Goal: Information Seeking & Learning: Learn about a topic

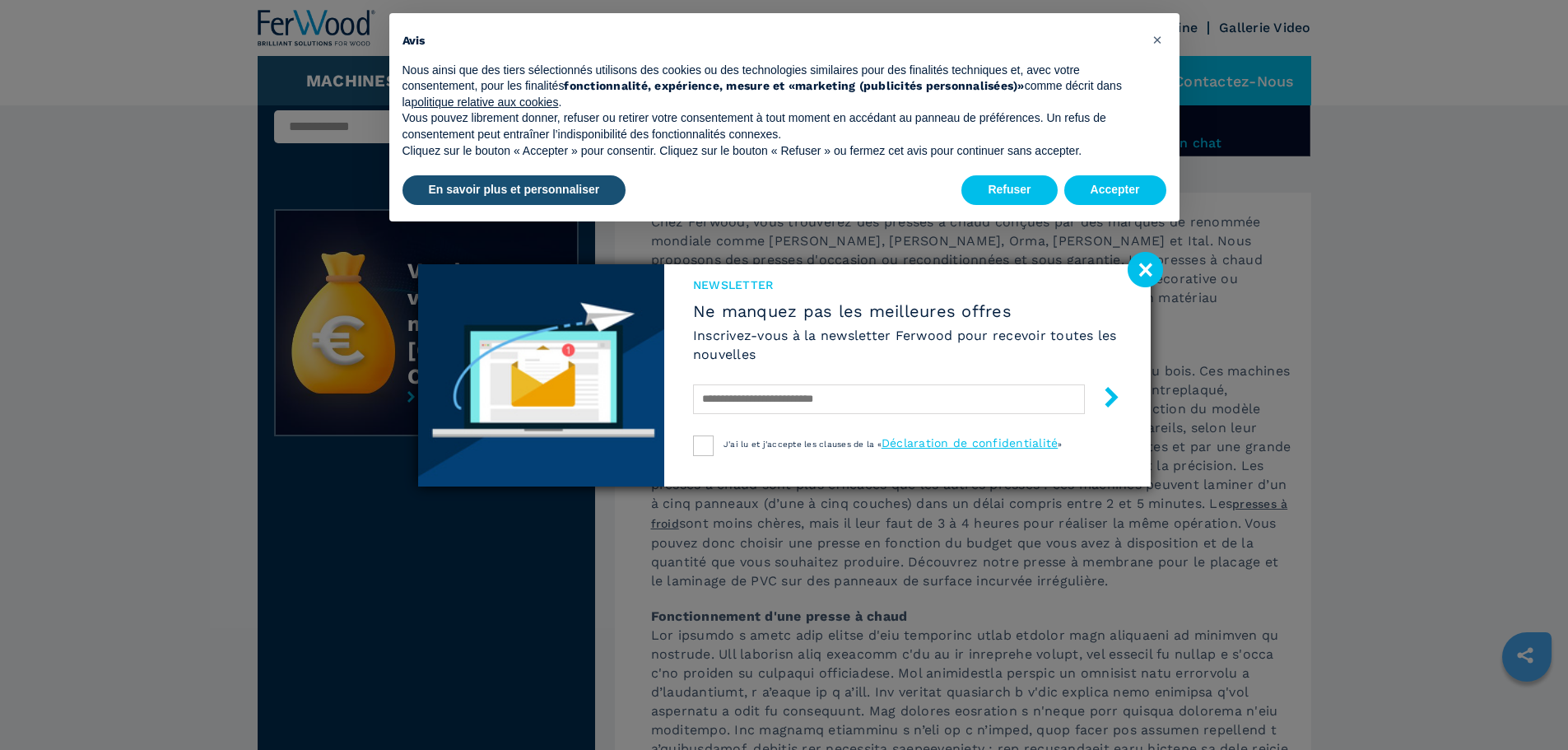
scroll to position [411, 0]
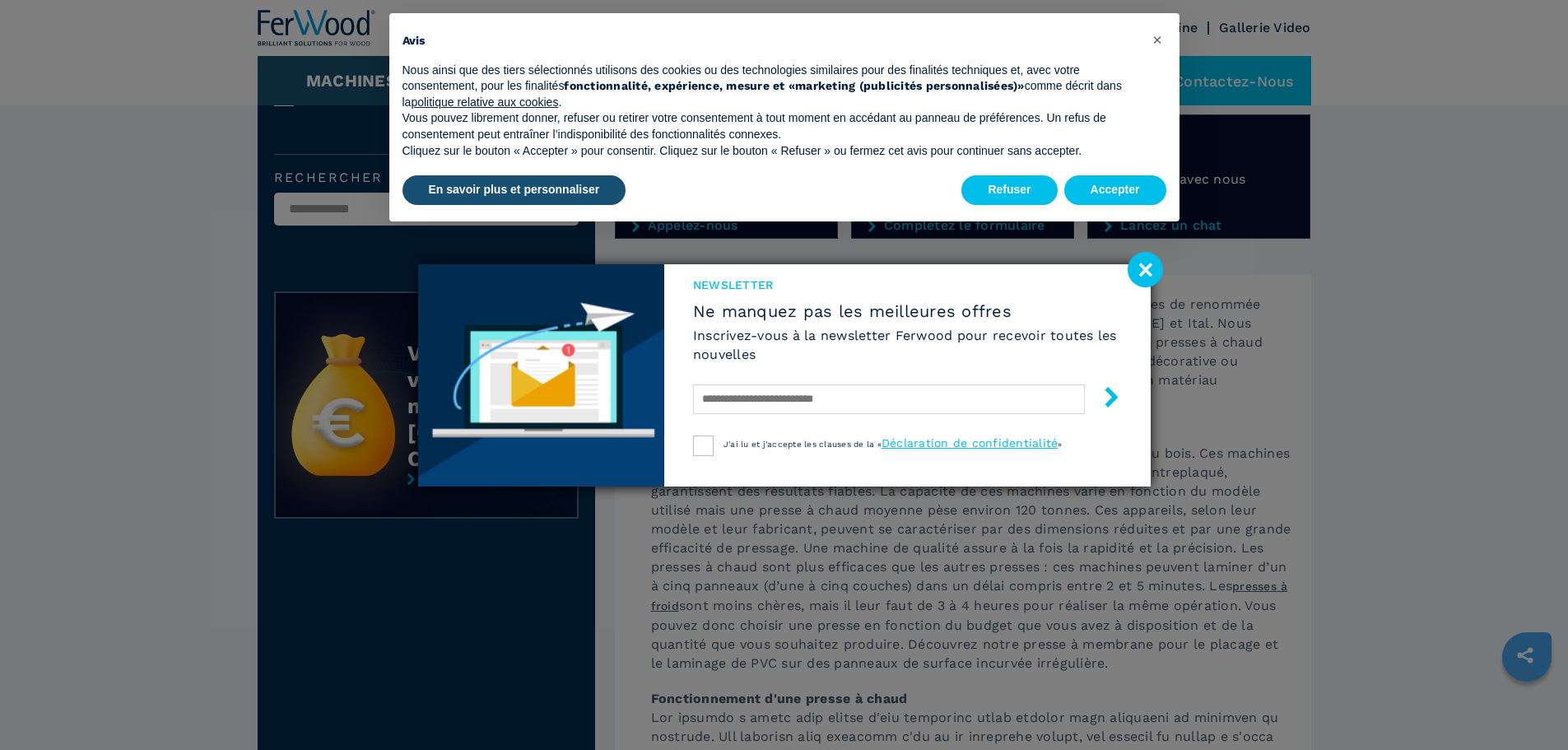
click at [1142, 269] on image at bounding box center [1146, 270] width 36 height 35
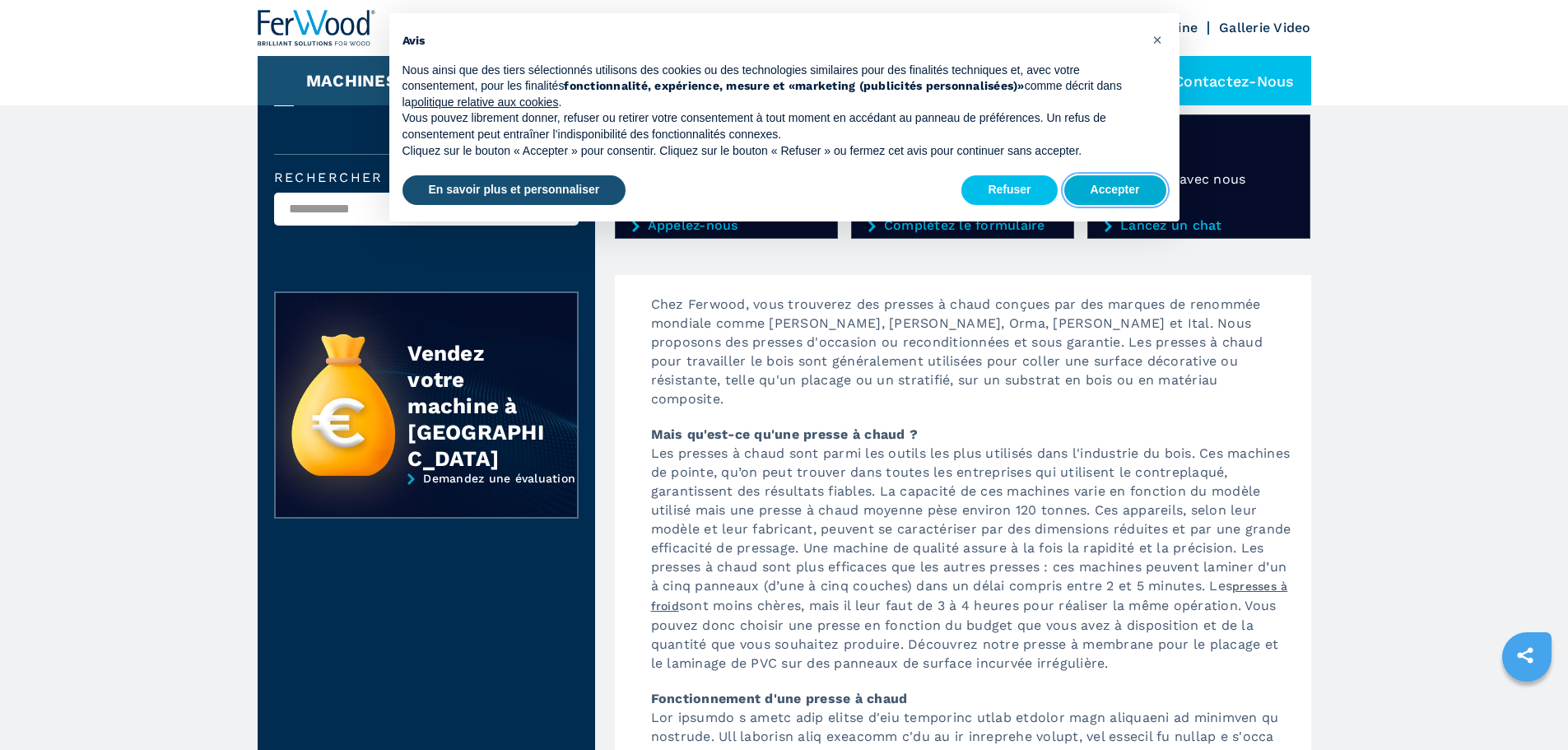
click at [1135, 180] on button "Accepter" at bounding box center [1115, 191] width 102 height 30
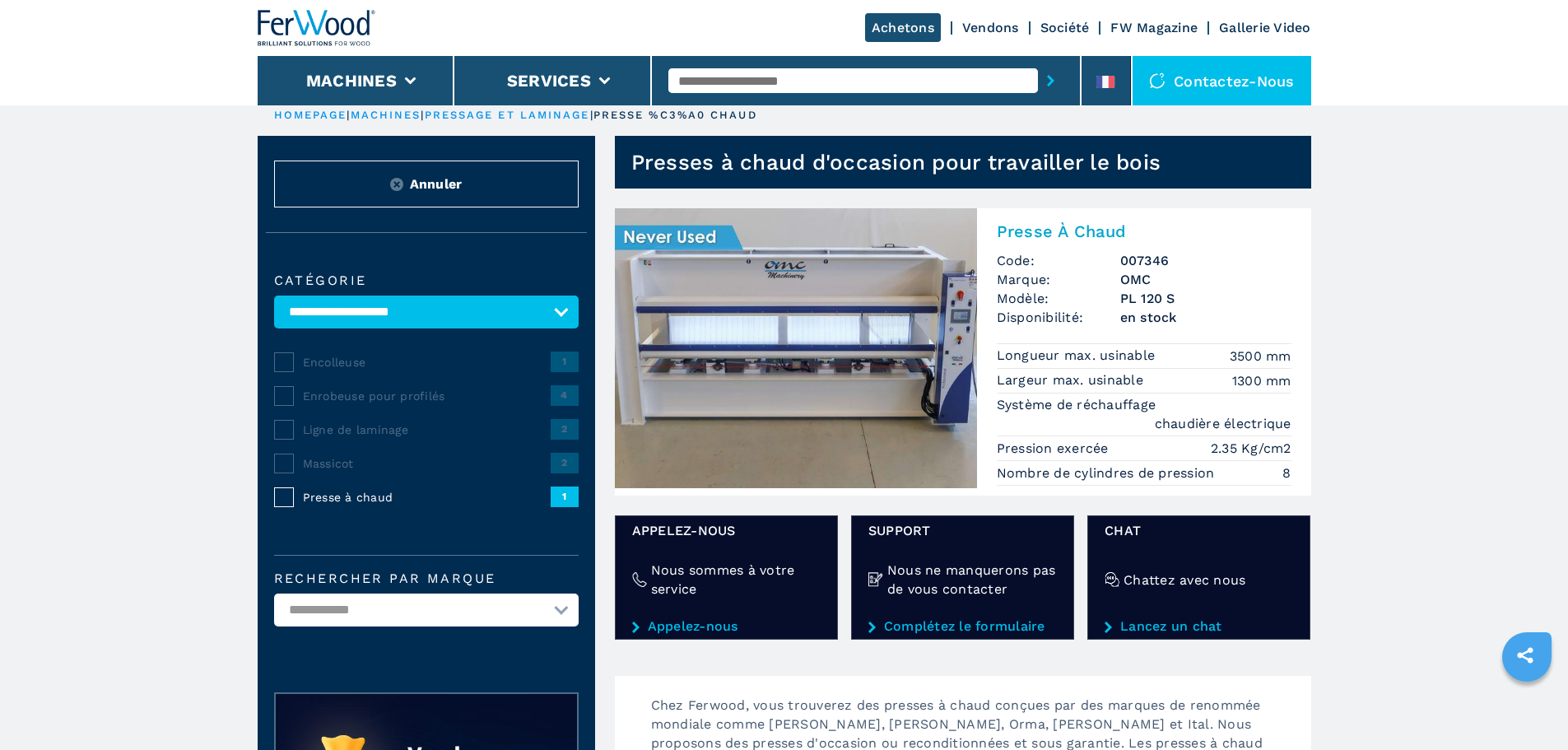
scroll to position [0, 0]
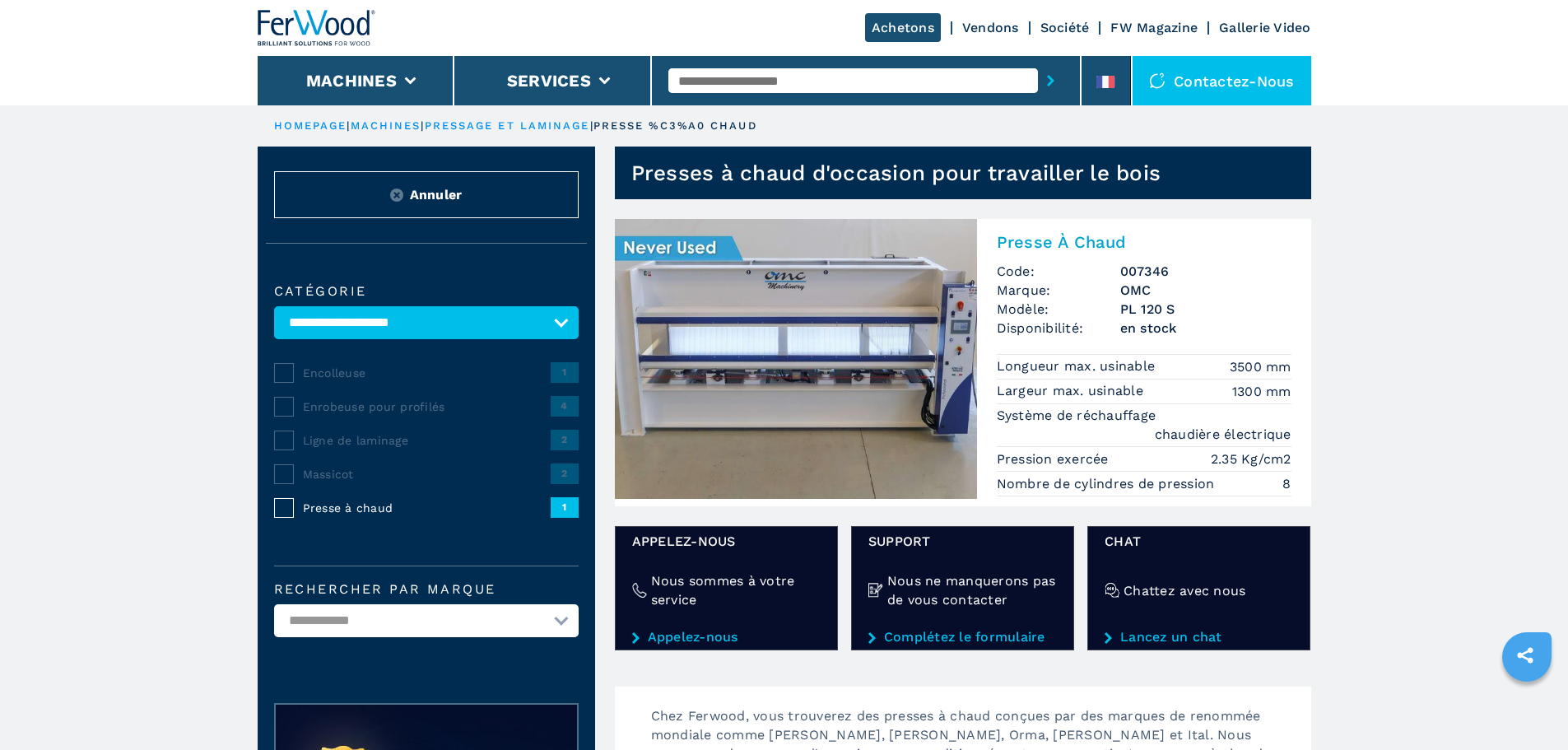
click at [763, 334] on img at bounding box center [796, 359] width 363 height 280
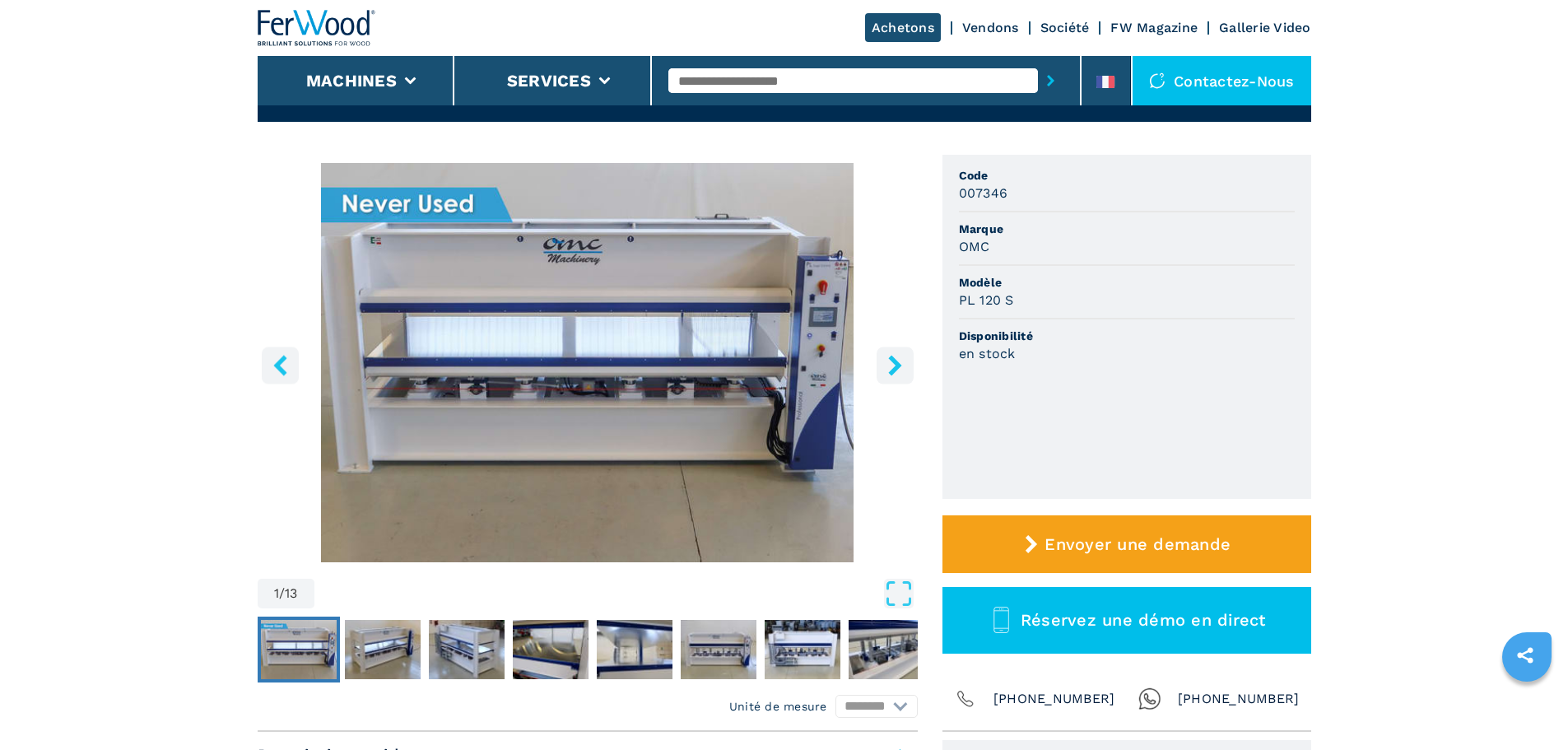
scroll to position [82, 0]
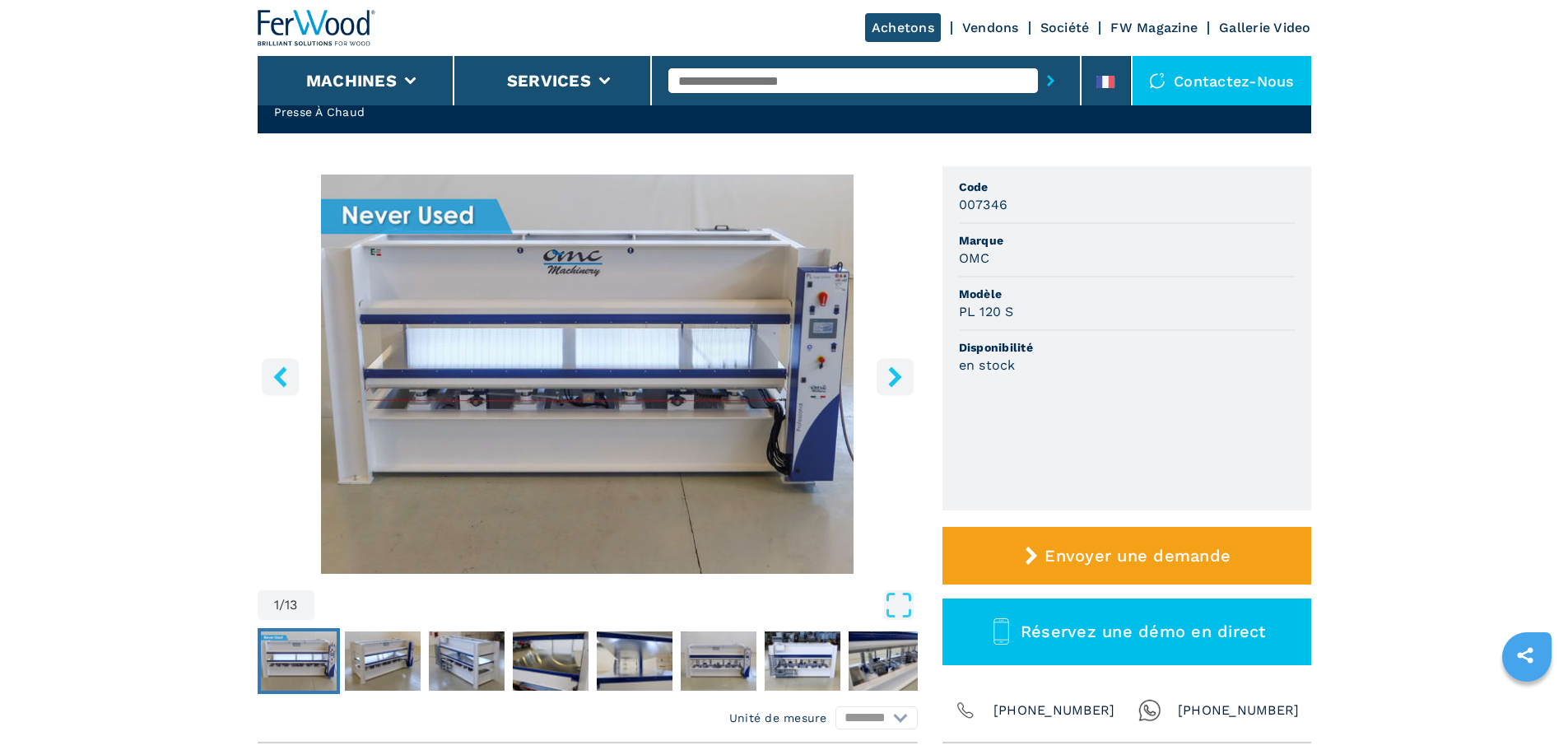
click at [888, 377] on icon "right-button" at bounding box center [895, 376] width 21 height 21
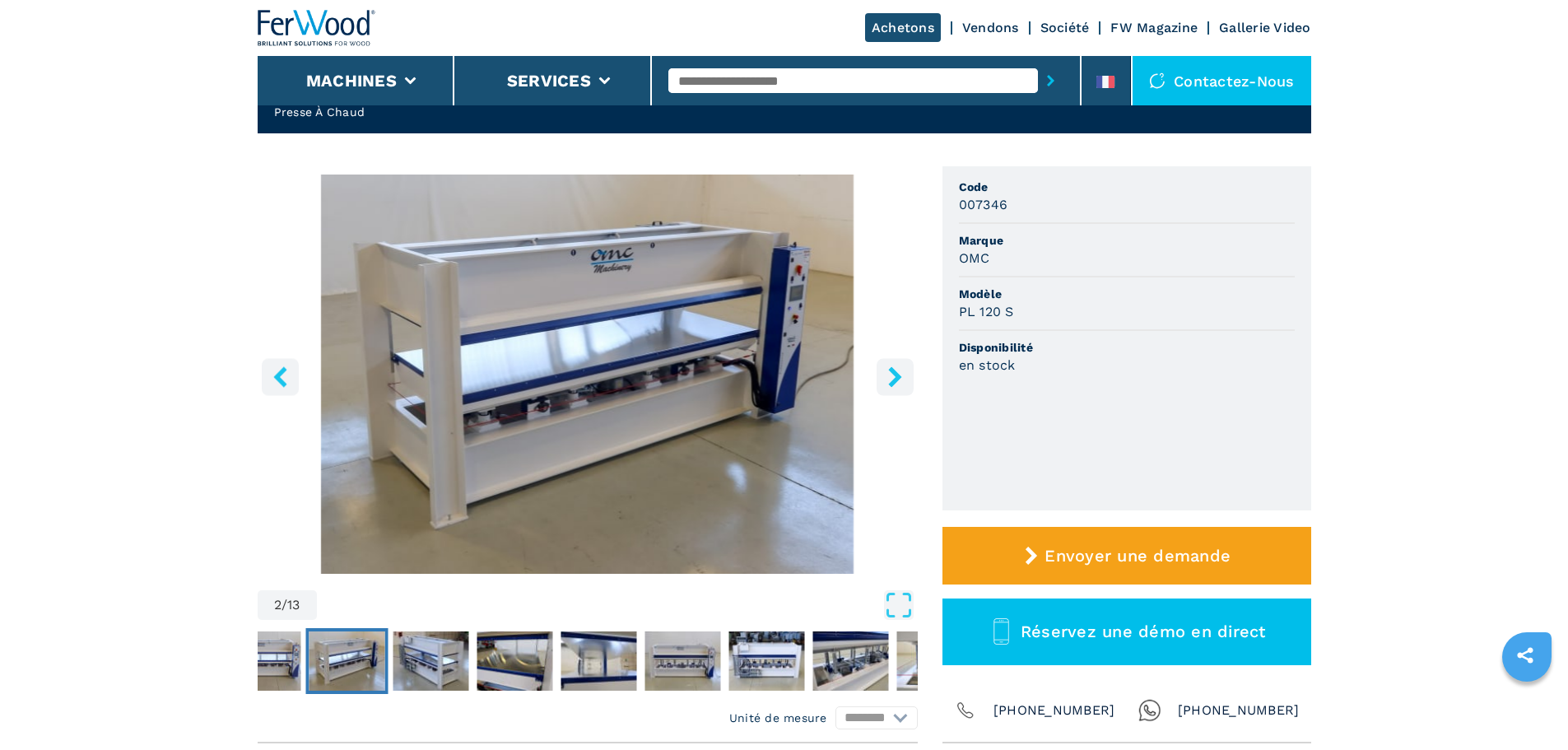
click at [888, 377] on icon "right-button" at bounding box center [895, 376] width 21 height 21
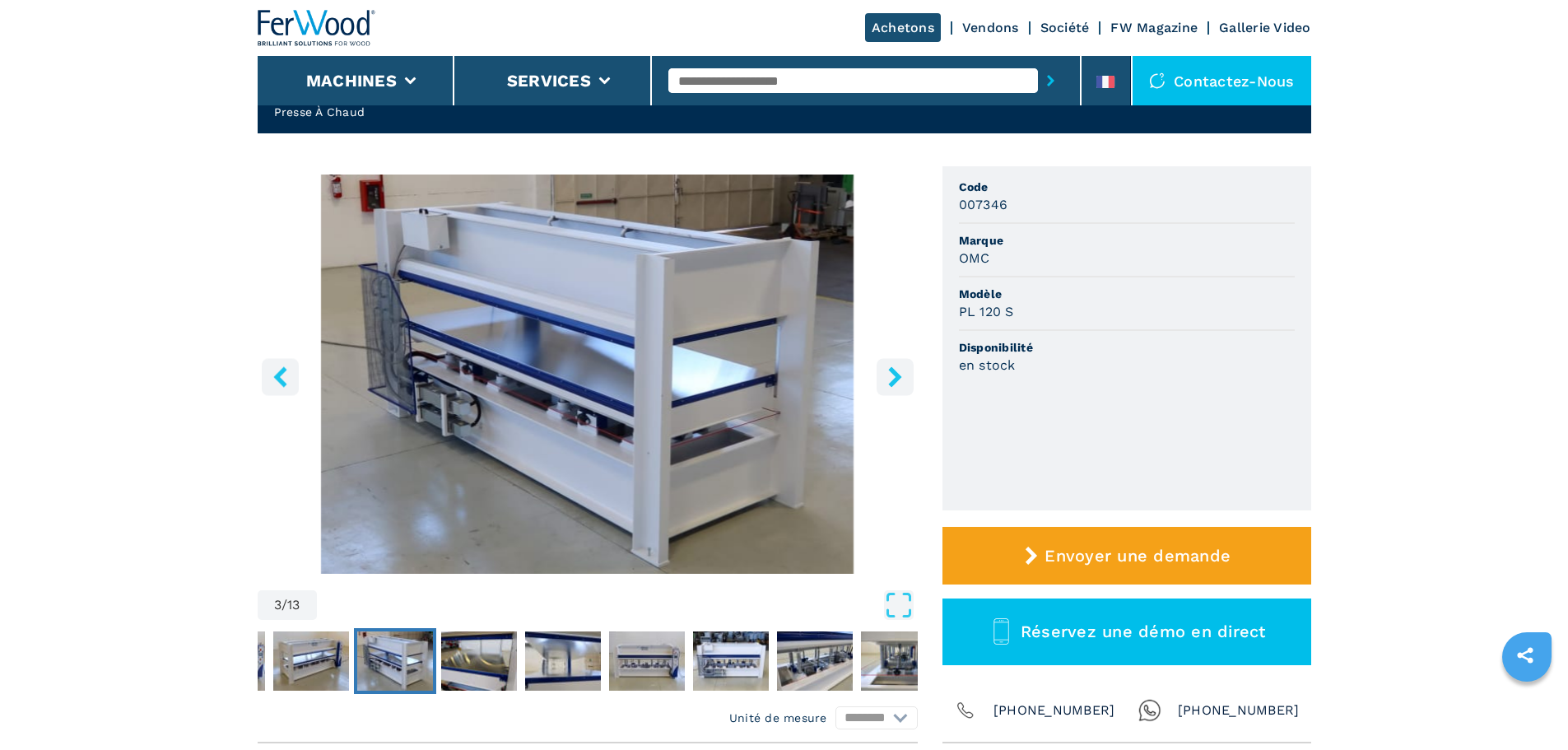
click at [888, 377] on icon "right-button" at bounding box center [895, 376] width 21 height 21
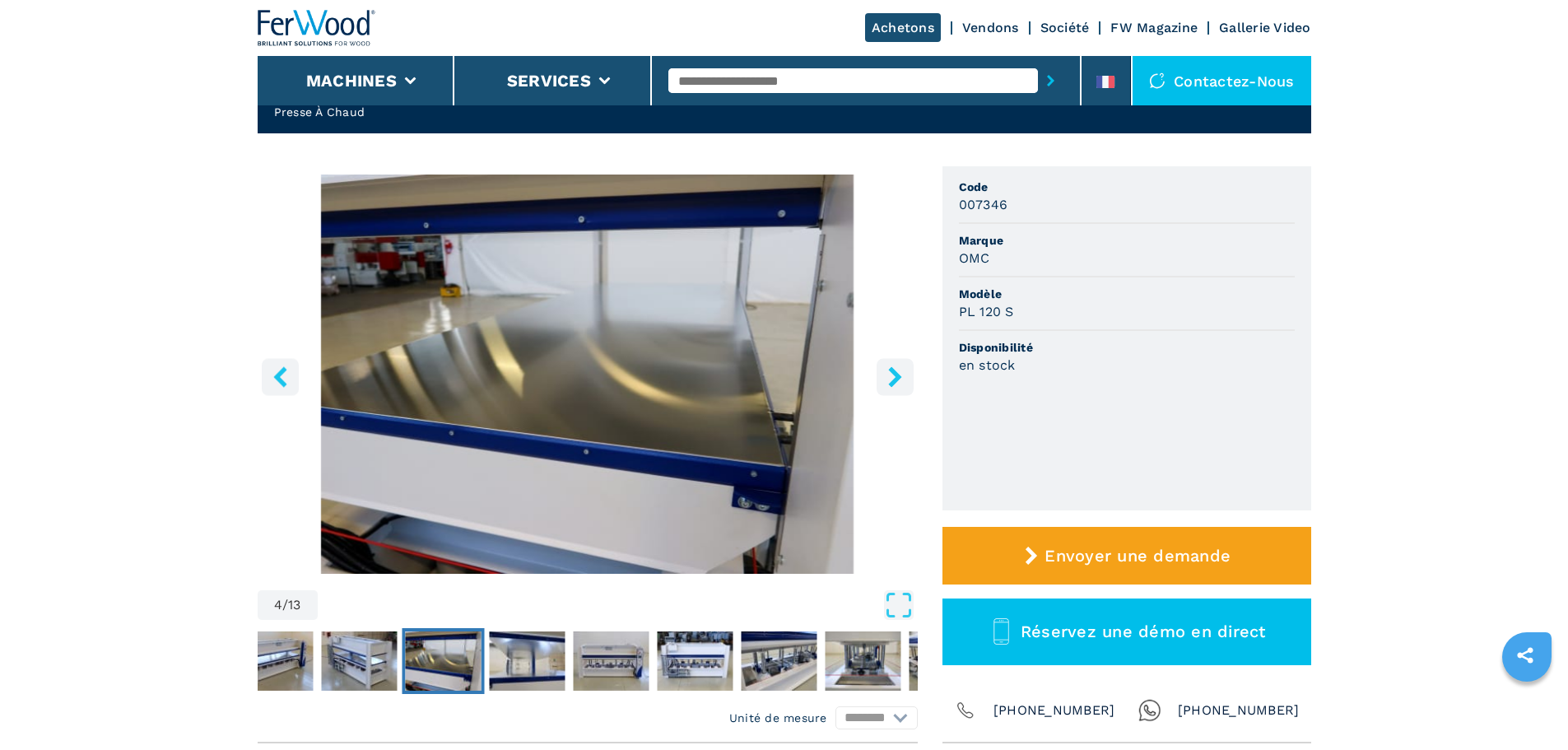
click at [888, 377] on icon "right-button" at bounding box center [895, 376] width 21 height 21
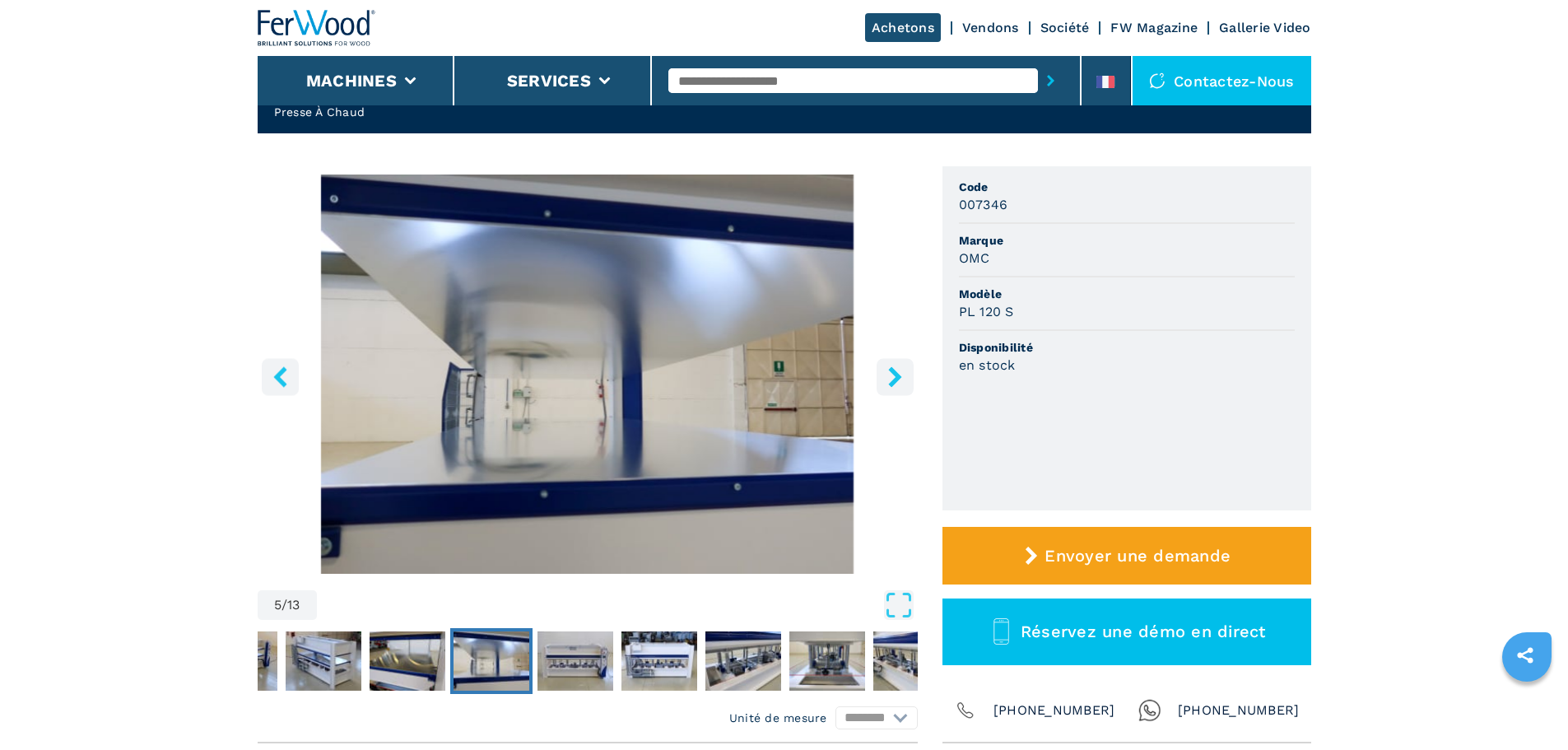
click at [888, 377] on icon "right-button" at bounding box center [895, 376] width 21 height 21
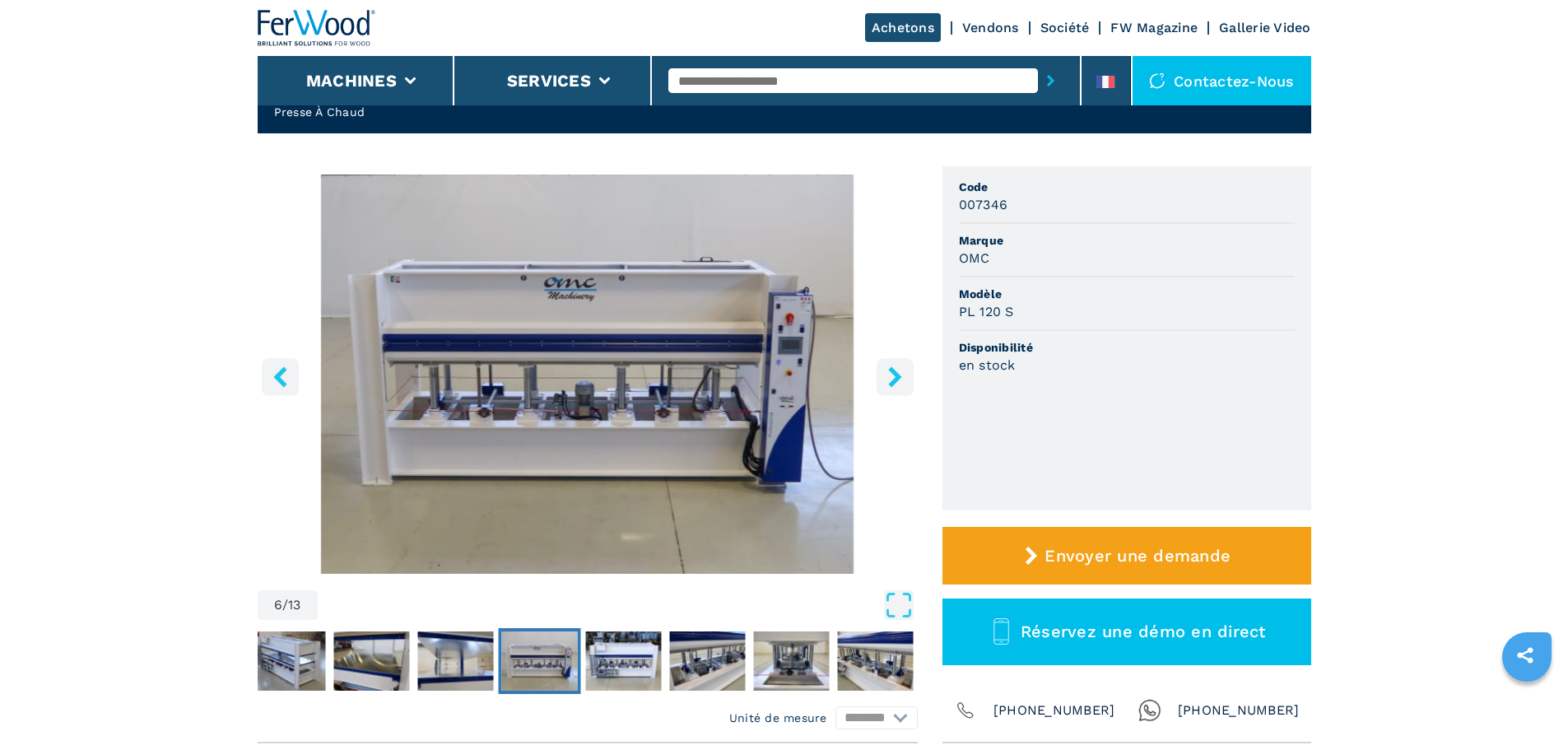
click at [888, 377] on icon "right-button" at bounding box center [895, 376] width 21 height 21
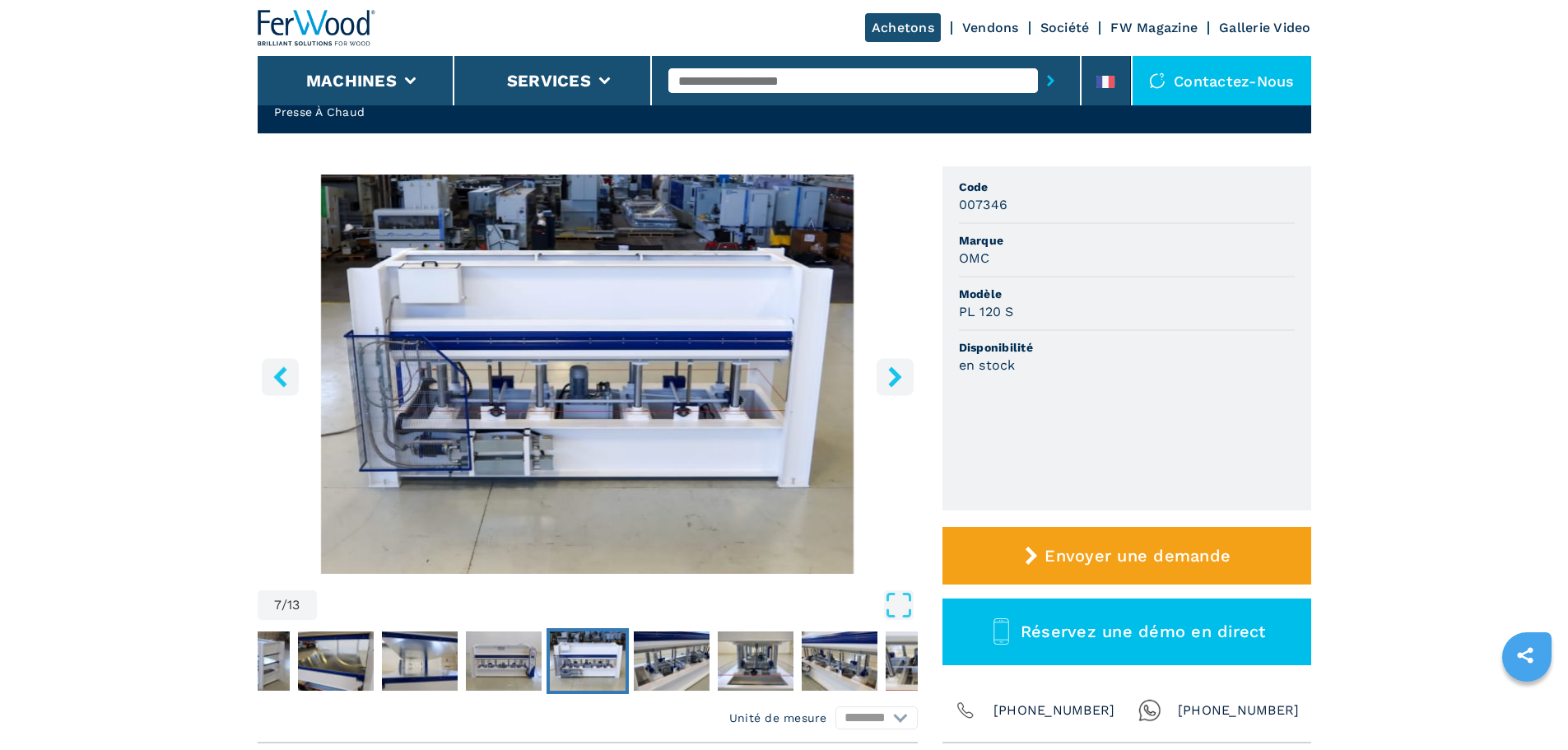
click at [888, 377] on icon "right-button" at bounding box center [895, 376] width 21 height 21
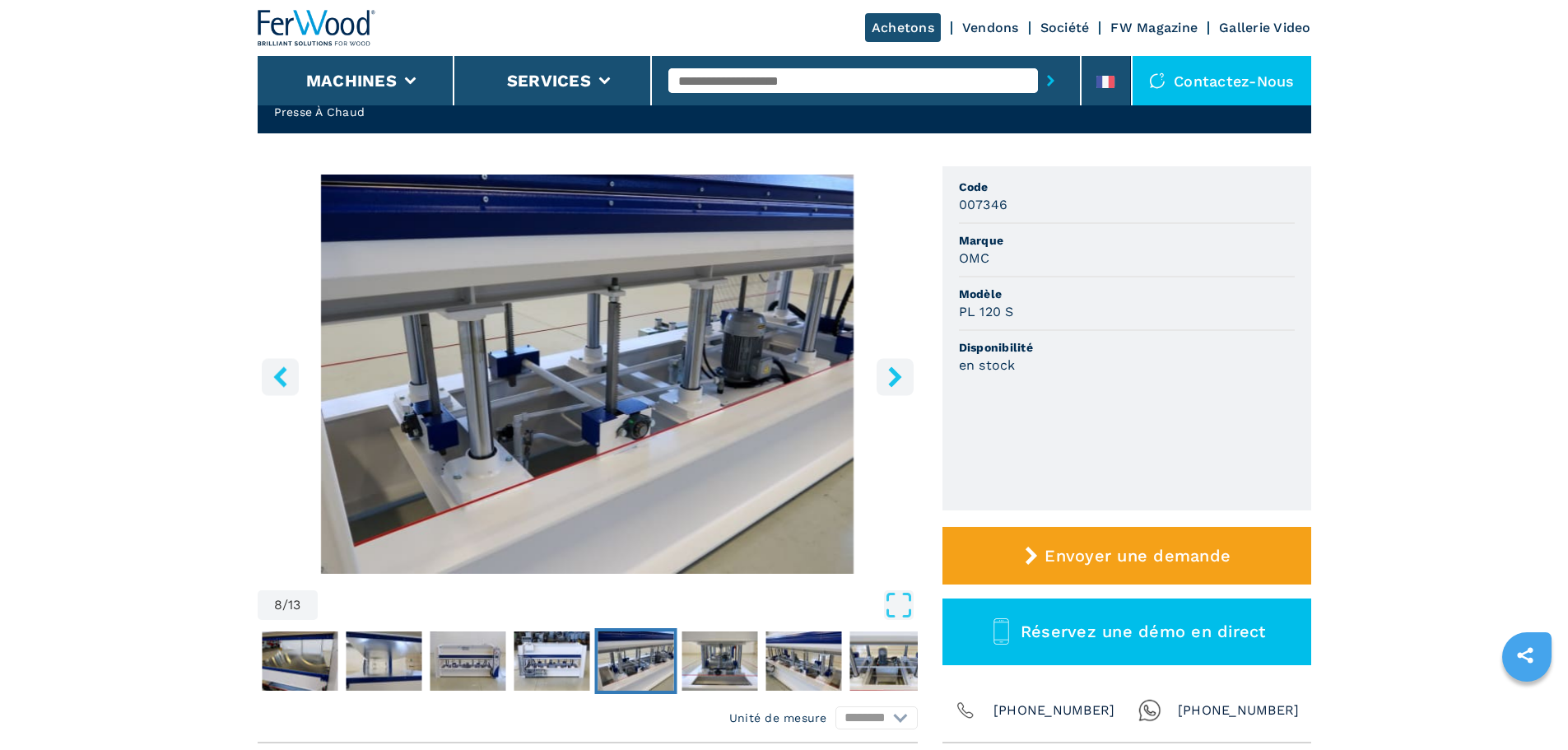
click at [888, 377] on icon "right-button" at bounding box center [895, 376] width 21 height 21
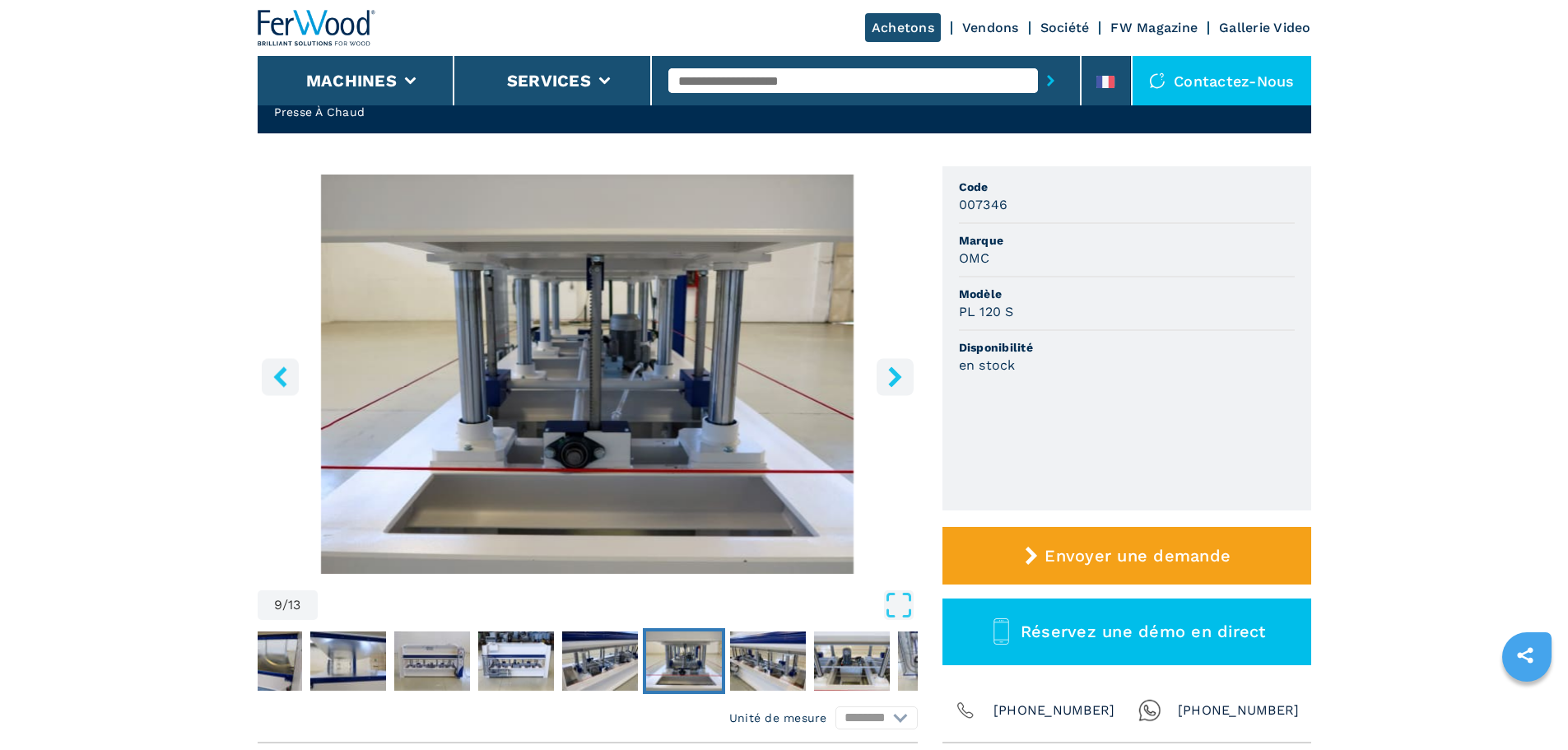
click at [888, 377] on icon "right-button" at bounding box center [895, 376] width 21 height 21
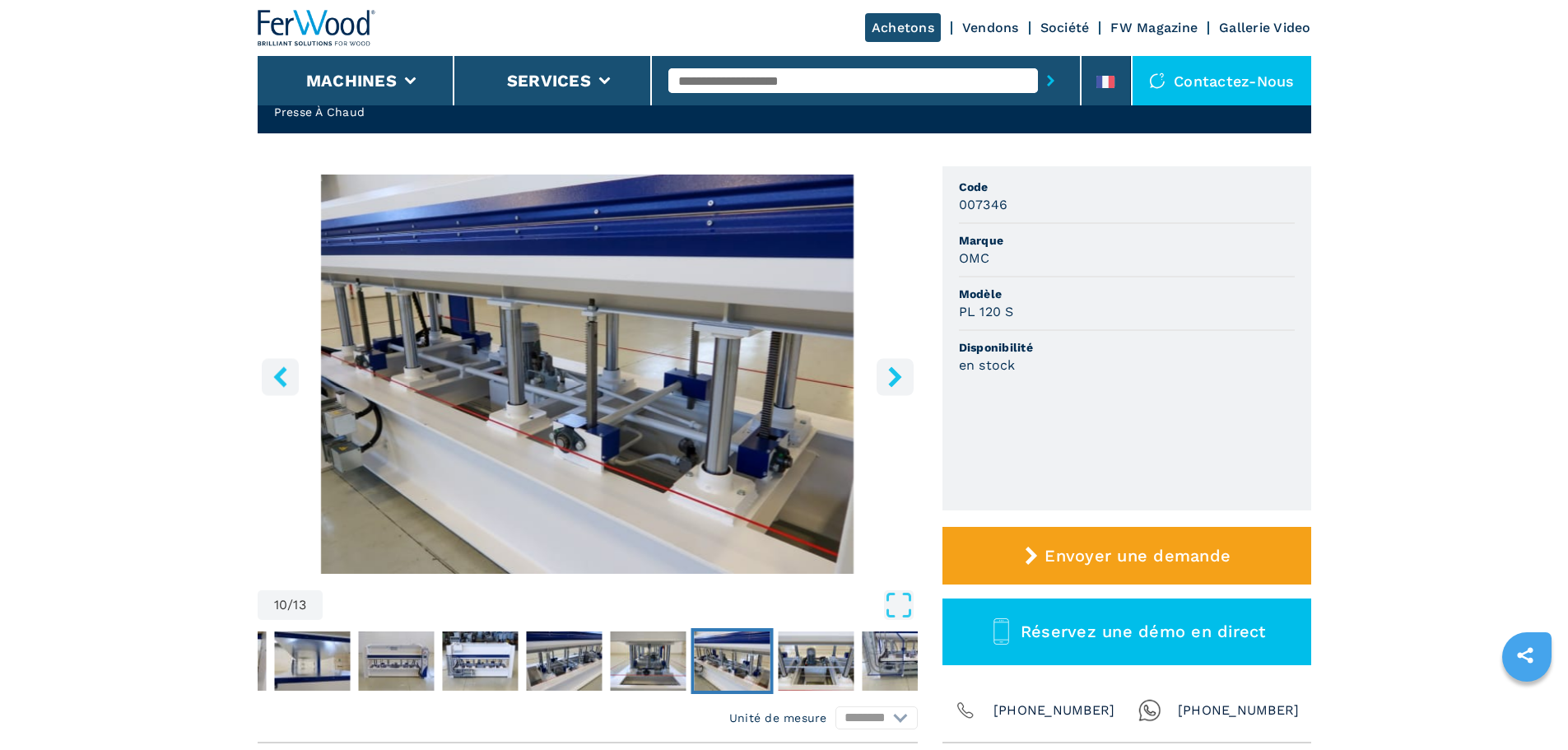
click at [888, 377] on icon "right-button" at bounding box center [895, 376] width 21 height 21
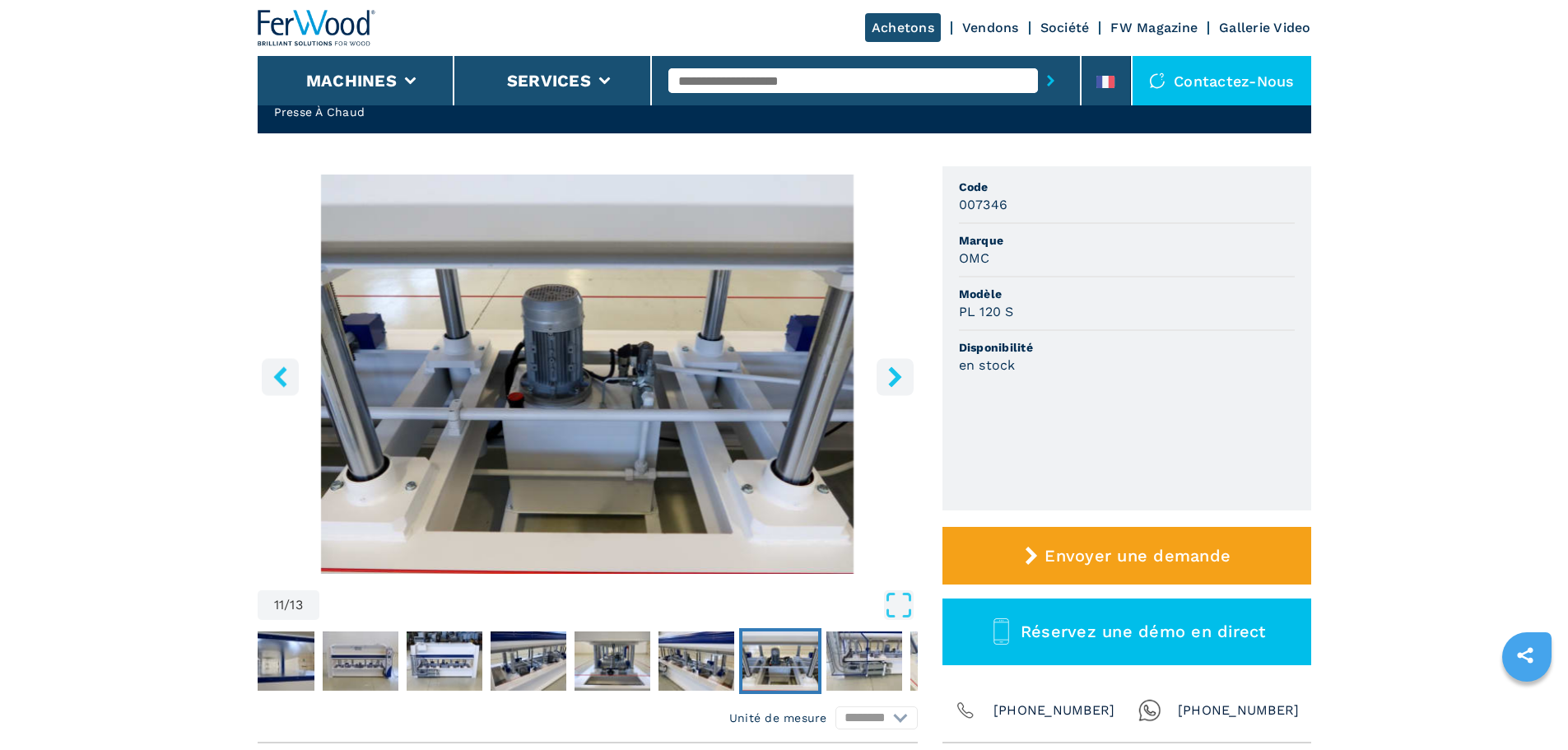
click at [888, 377] on icon "right-button" at bounding box center [895, 376] width 21 height 21
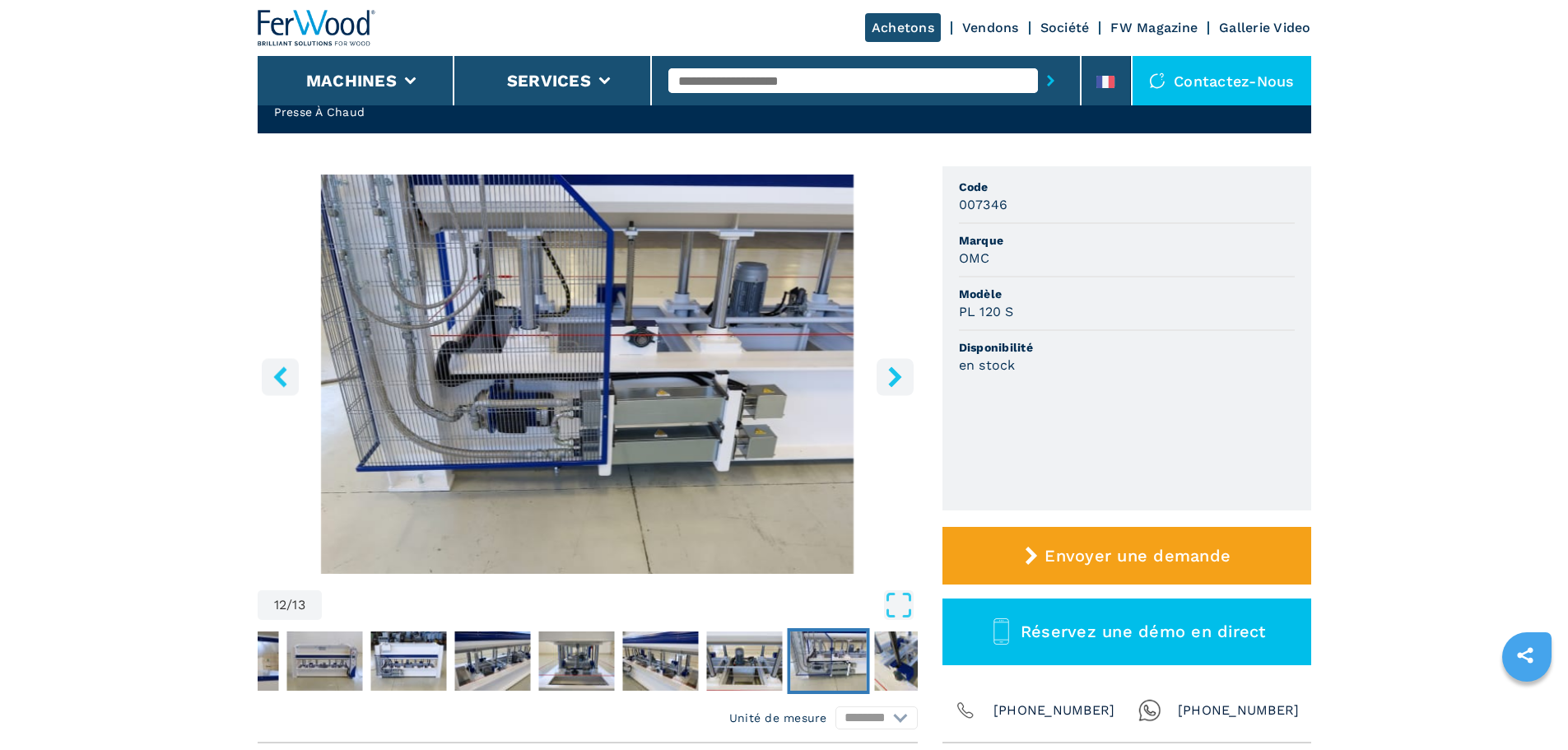
click at [888, 377] on icon "right-button" at bounding box center [895, 376] width 21 height 21
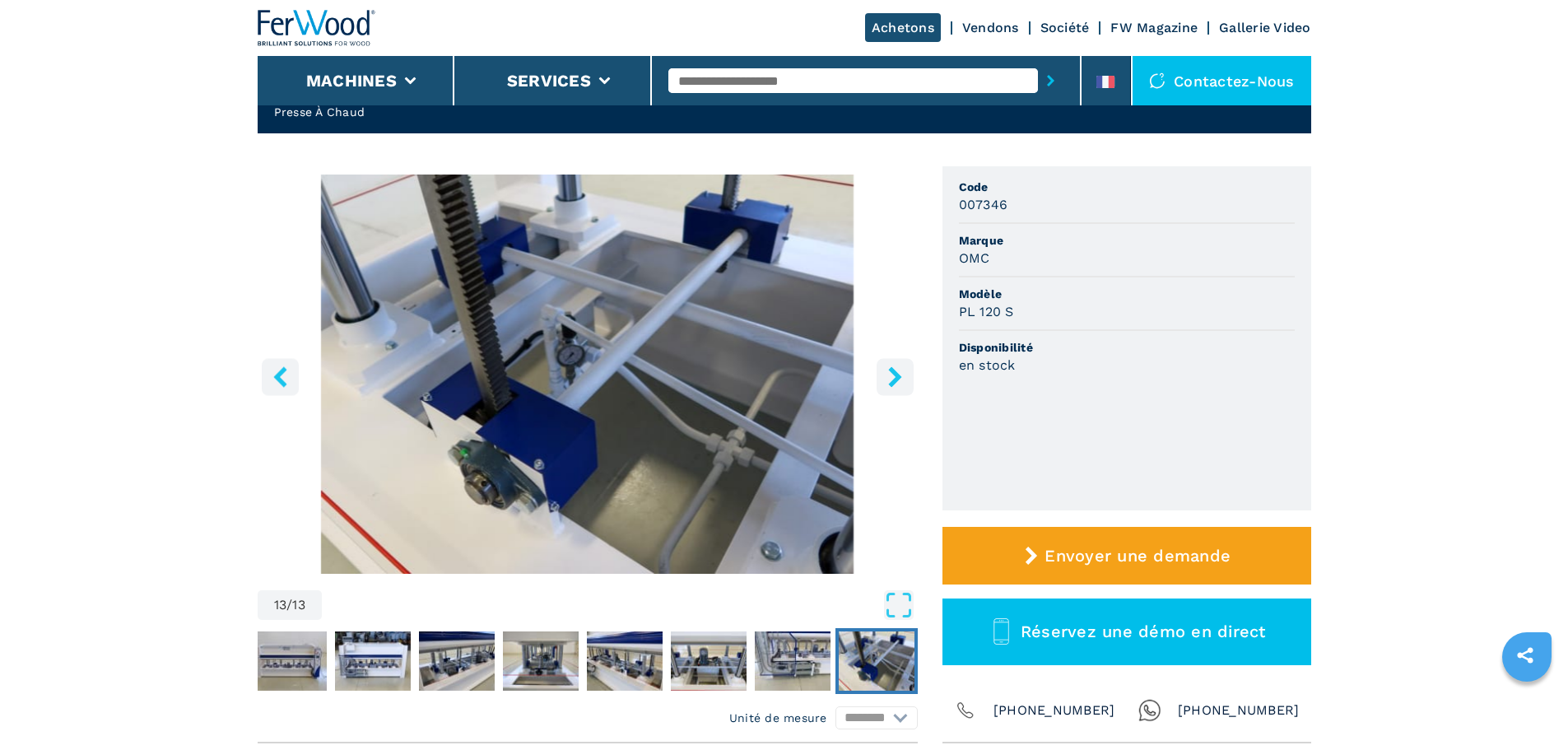
click at [888, 377] on icon "right-button" at bounding box center [895, 376] width 21 height 21
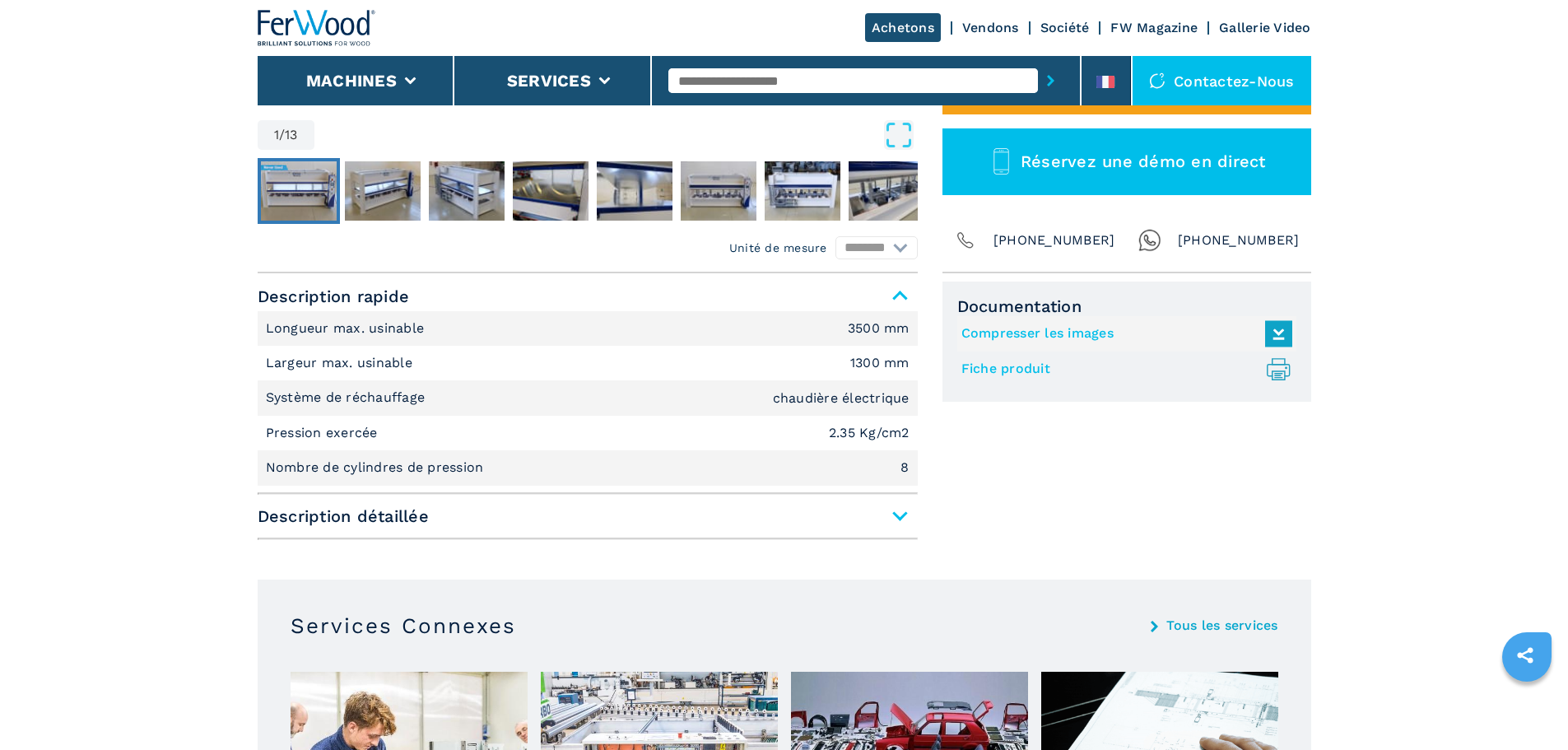
scroll to position [576, 0]
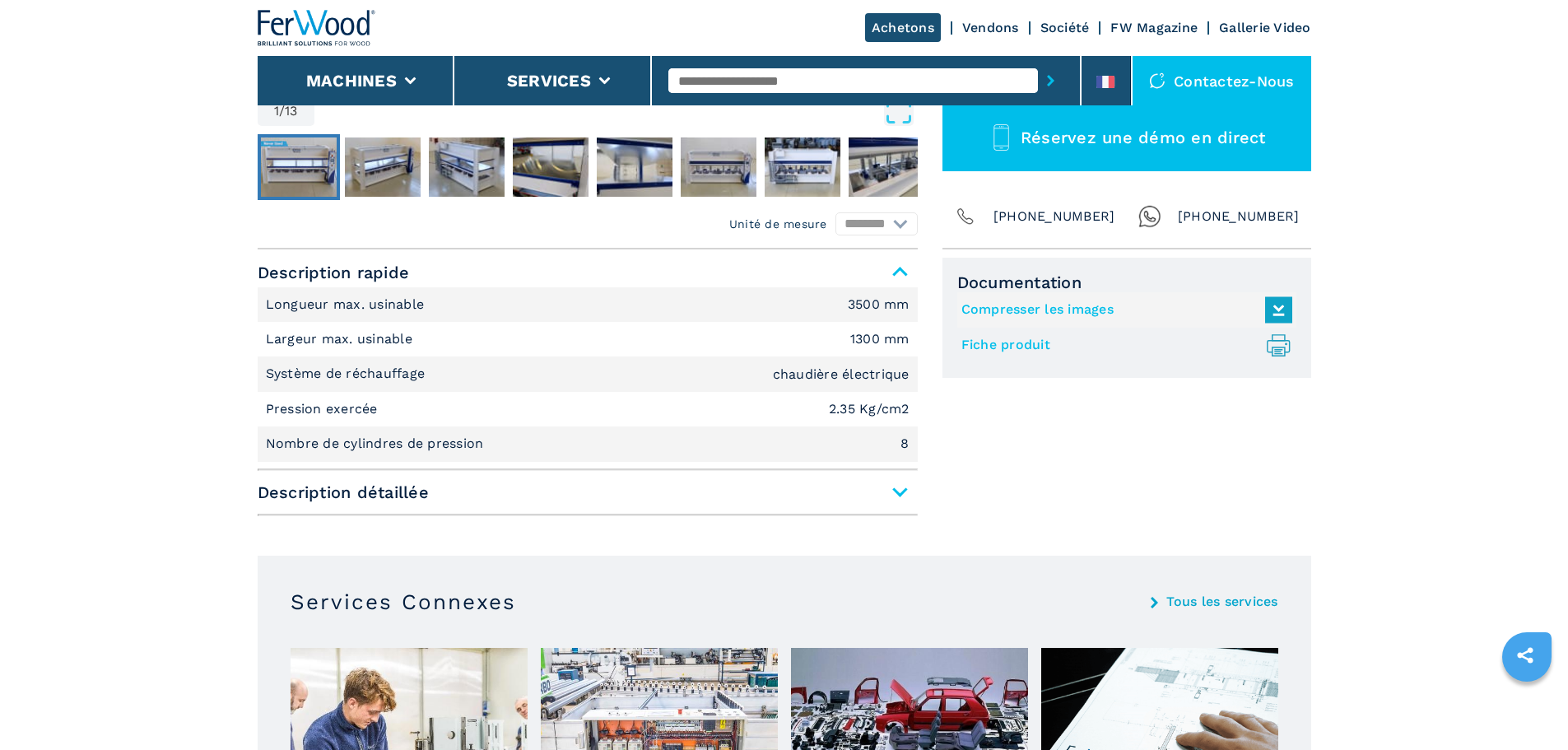
click at [898, 488] on span "Description détaillée" at bounding box center [588, 492] width 661 height 30
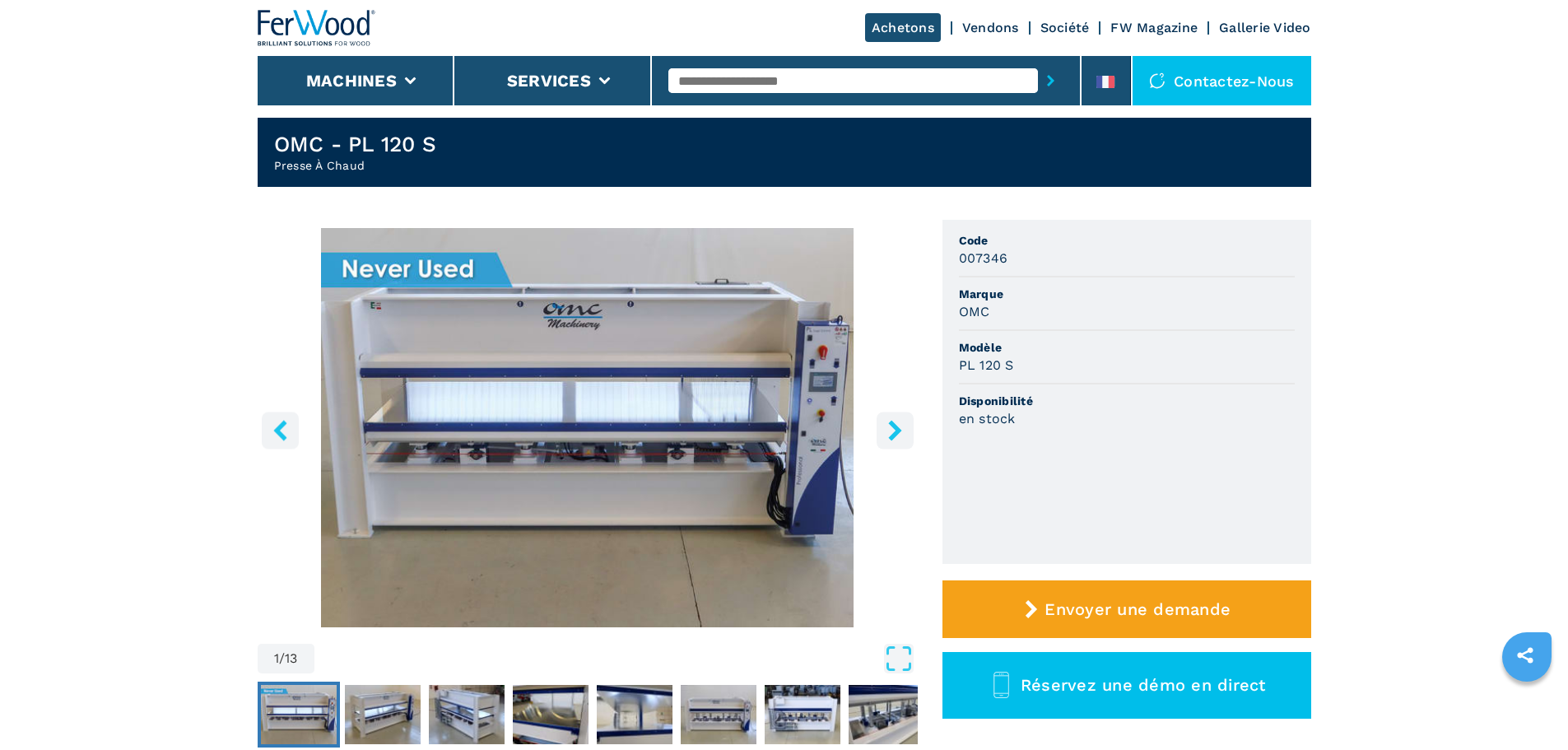
scroll to position [0, 0]
